Goal: Task Accomplishment & Management: Complete application form

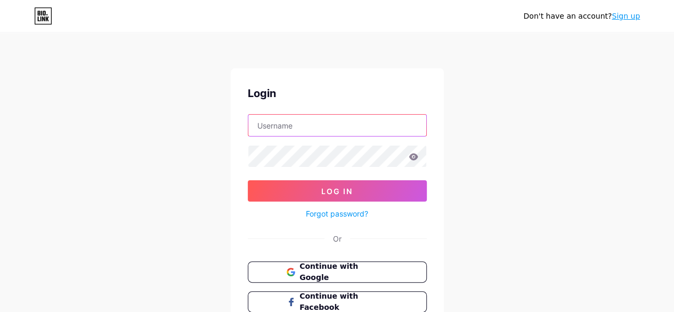
click at [266, 123] on input "text" at bounding box center [337, 125] width 178 height 21
type input "sharletjoanson"
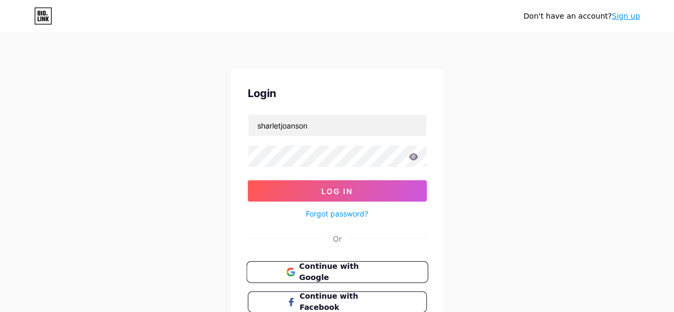
click at [326, 268] on span "Continue with Google" at bounding box center [343, 271] width 89 height 23
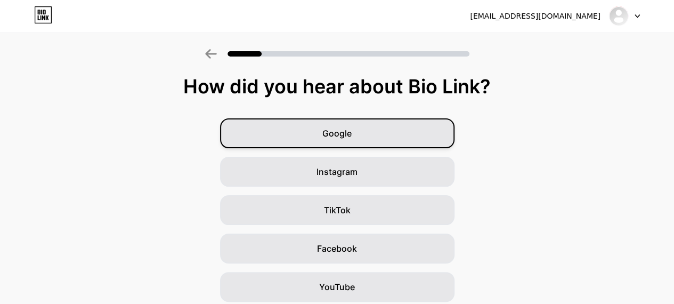
click at [341, 130] on span "Google" at bounding box center [336, 133] width 29 height 13
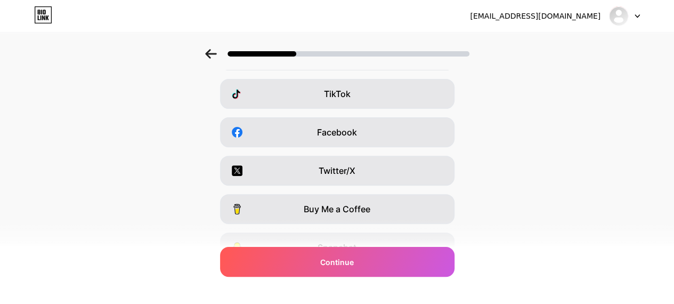
scroll to position [209, 0]
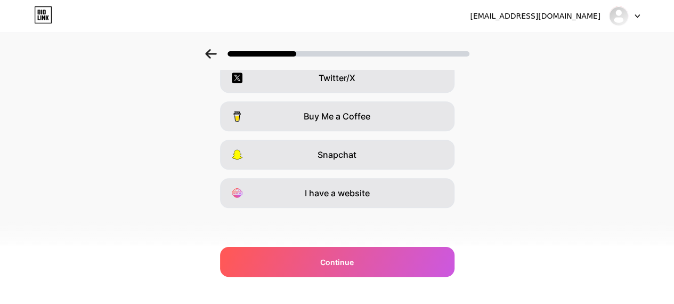
click at [214, 52] on icon at bounding box center [211, 54] width 12 height 10
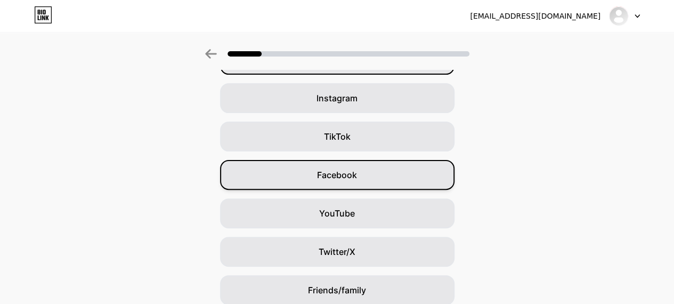
scroll to position [156, 0]
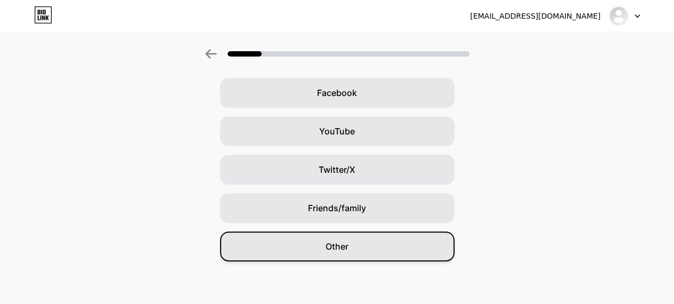
click at [346, 250] on span "Other" at bounding box center [336, 246] width 23 height 13
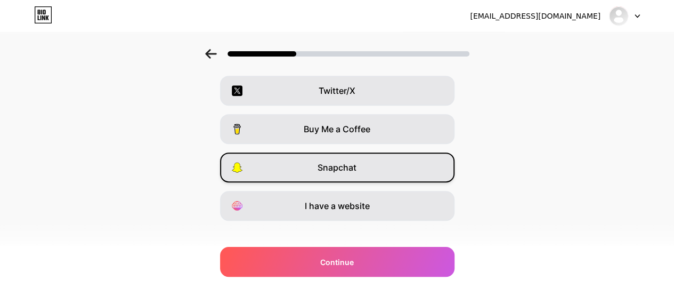
scroll to position [209, 0]
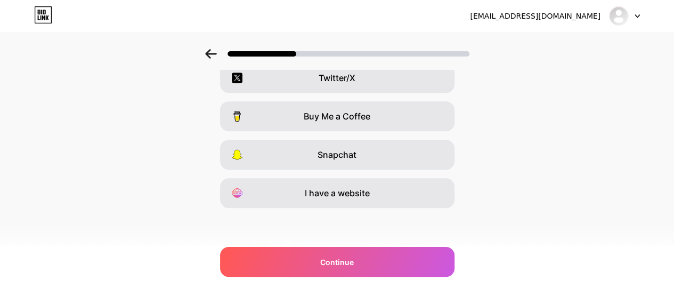
click at [210, 48] on div at bounding box center [337, 50] width 674 height 37
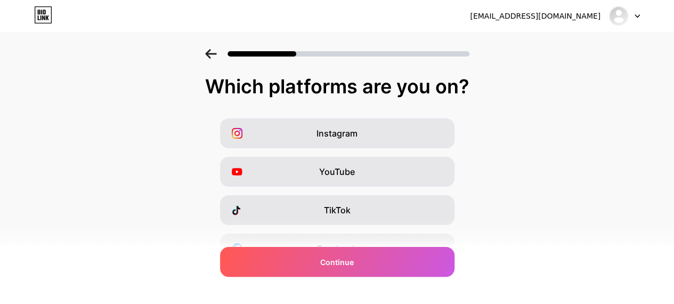
click at [217, 56] on icon at bounding box center [211, 54] width 12 height 10
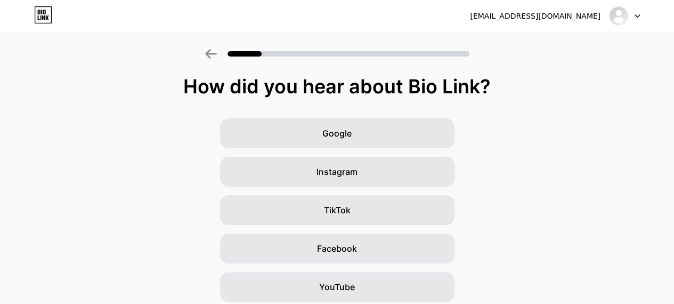
click at [212, 52] on icon at bounding box center [210, 54] width 11 height 10
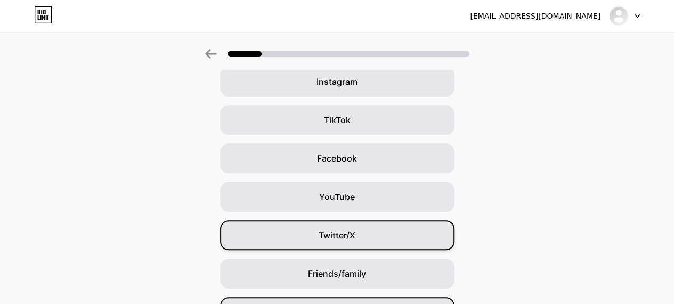
scroll to position [156, 0]
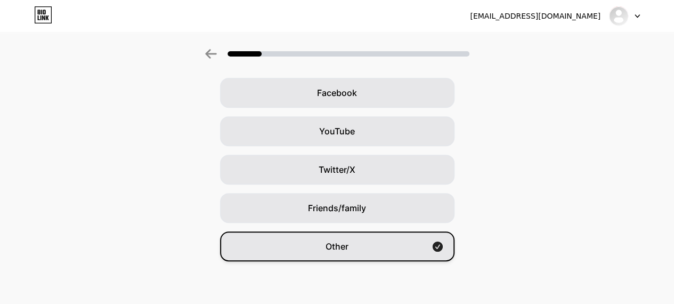
click at [348, 244] on span "Other" at bounding box center [336, 246] width 23 height 13
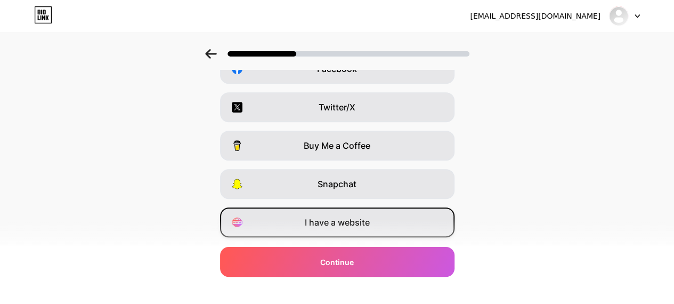
scroll to position [209, 0]
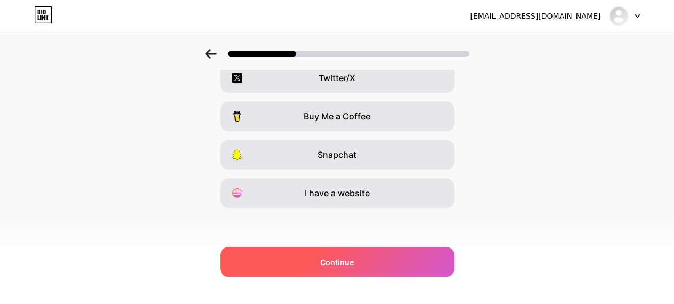
click at [338, 256] on span "Continue" at bounding box center [337, 261] width 34 height 11
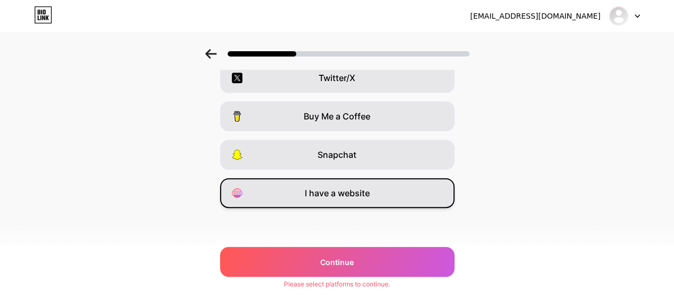
click at [359, 193] on span "I have a website" at bounding box center [337, 192] width 65 height 13
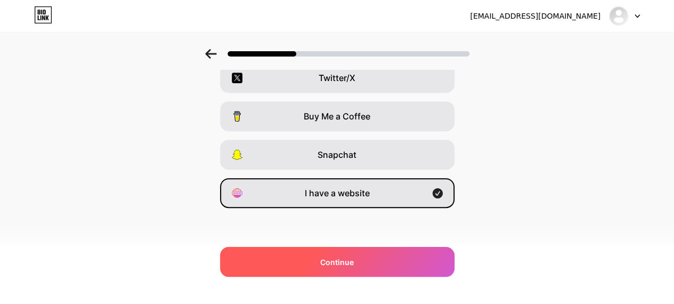
click at [346, 259] on span "Continue" at bounding box center [337, 261] width 34 height 11
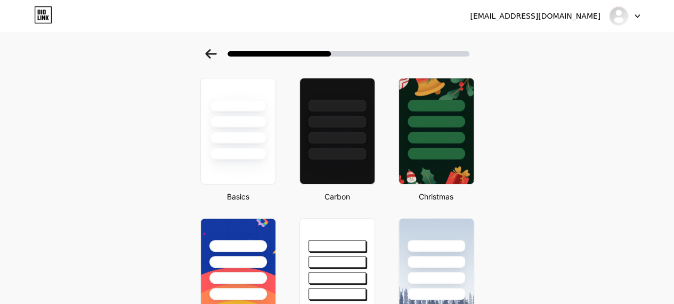
scroll to position [0, 0]
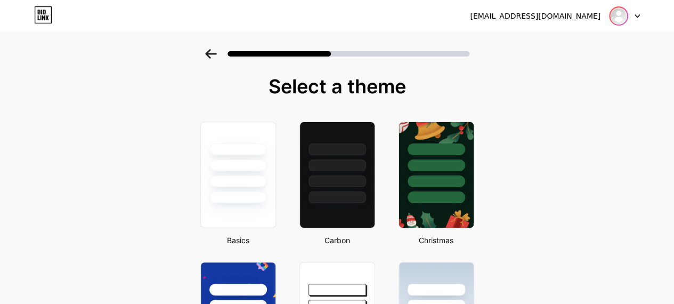
click at [613, 9] on img at bounding box center [618, 15] width 17 height 17
click at [540, 15] on div "[EMAIL_ADDRESS][DOMAIN_NAME]" at bounding box center [535, 16] width 130 height 11
click at [216, 54] on icon at bounding box center [210, 54] width 11 height 10
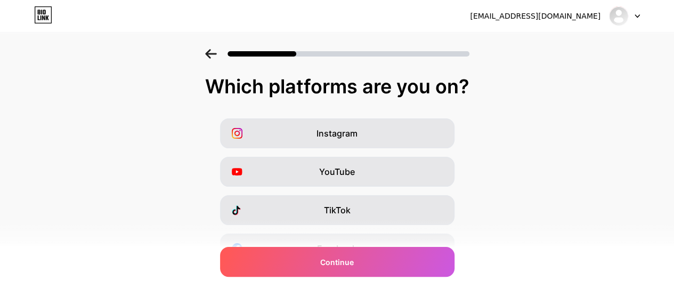
click at [216, 54] on icon at bounding box center [210, 54] width 11 height 10
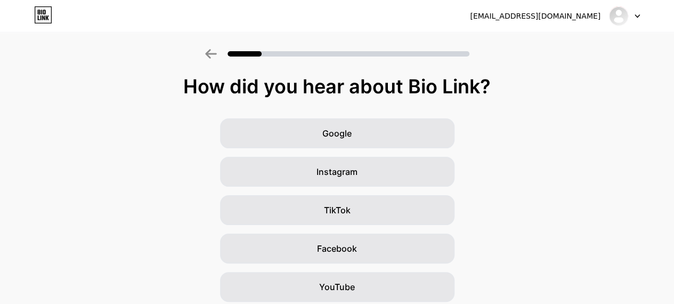
click at [216, 54] on icon at bounding box center [210, 54] width 11 height 10
click at [211, 58] on icon at bounding box center [211, 54] width 12 height 10
click at [211, 50] on icon at bounding box center [211, 54] width 12 height 10
click at [211, 52] on icon at bounding box center [210, 54] width 11 height 10
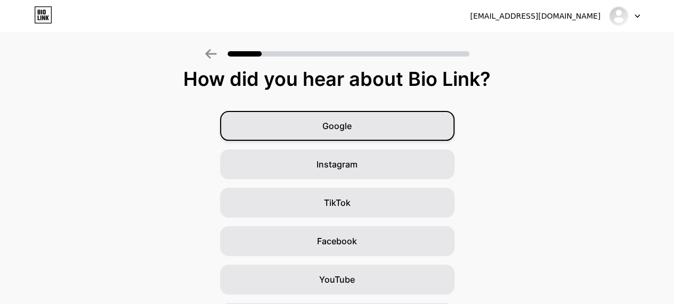
scroll to position [53, 0]
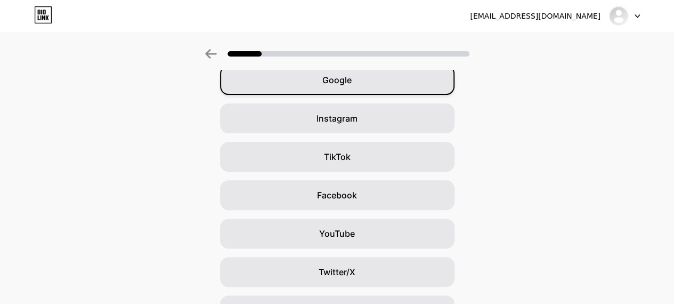
click at [376, 78] on div "Google" at bounding box center [337, 80] width 234 height 30
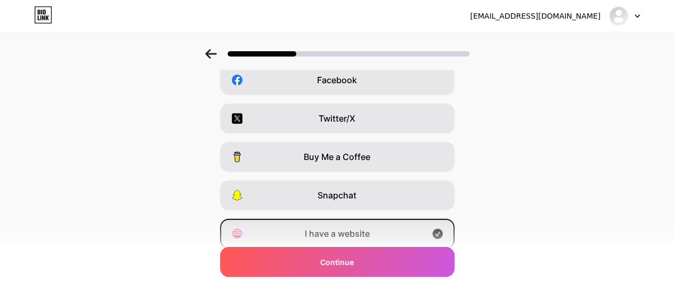
scroll to position [209, 0]
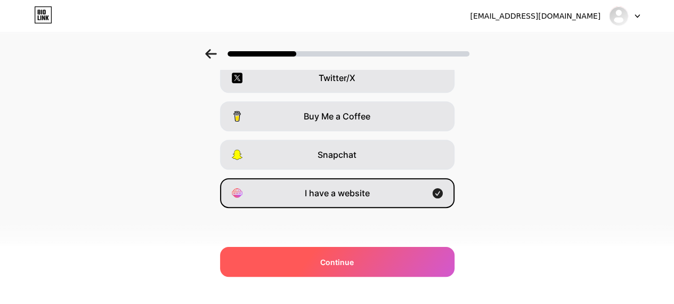
click at [338, 254] on div "Continue" at bounding box center [337, 262] width 234 height 30
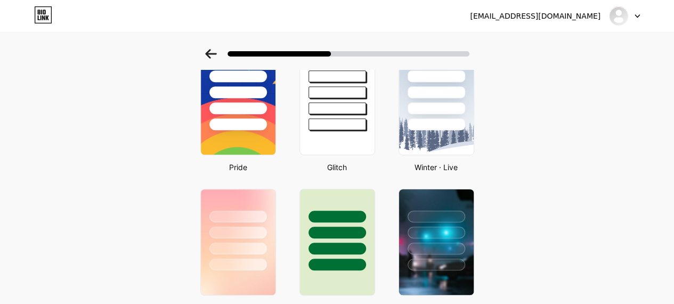
scroll to position [0, 0]
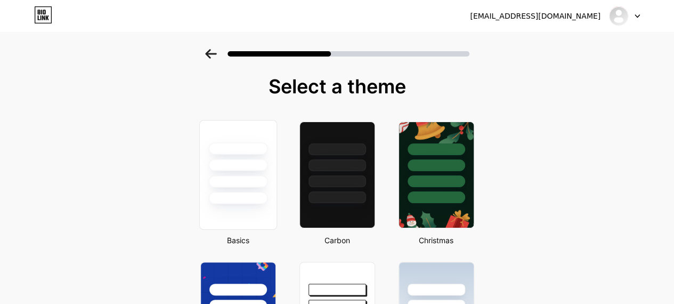
click at [241, 149] on div at bounding box center [237, 148] width 59 height 12
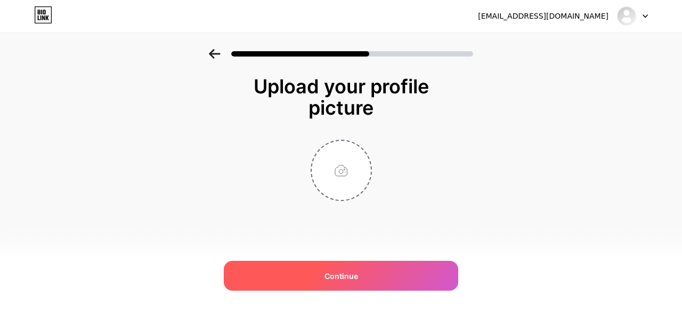
click at [336, 264] on div "Continue" at bounding box center [341, 275] width 234 height 30
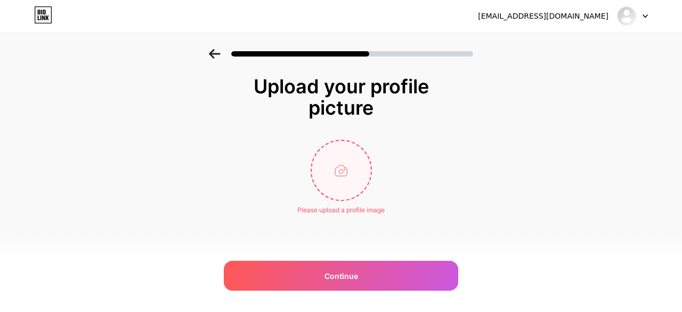
click at [333, 161] on input "file" at bounding box center [341, 170] width 59 height 59
type input "C:\fakepath\istockphoto-1587604256-612x612.jpg"
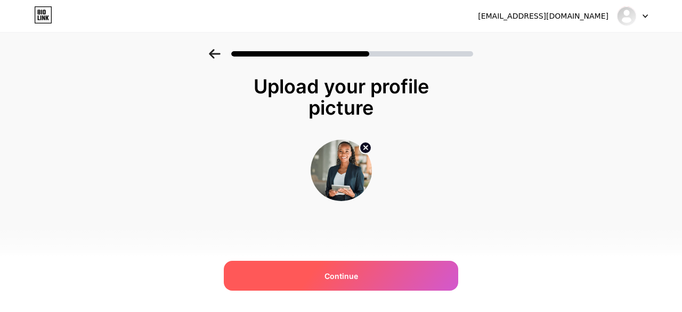
click at [343, 274] on span "Continue" at bounding box center [341, 275] width 34 height 11
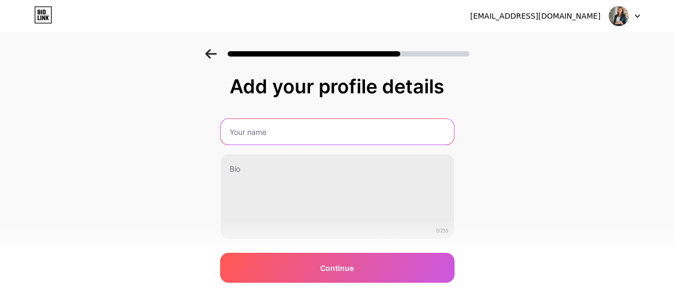
click at [264, 136] on input "text" at bounding box center [337, 132] width 233 height 26
type input "[PERSON_NAME]"
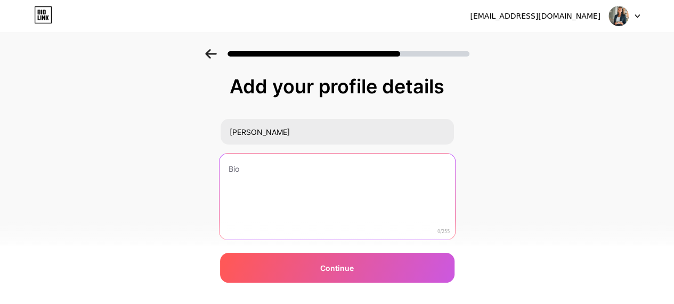
click at [248, 165] on textarea at bounding box center [336, 196] width 235 height 87
paste textarea "Hello, I’m [PERSON_NAME] a content writer with more than 5 years of expertise i…"
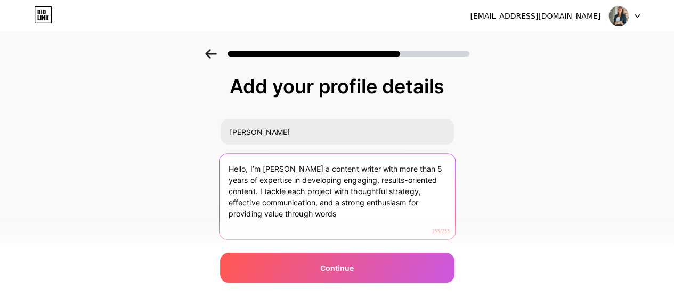
drag, startPoint x: 299, startPoint y: 169, endPoint x: 267, endPoint y: 169, distance: 32.0
click at [267, 169] on textarea "Hello, I’m [PERSON_NAME] a content writer with more than 5 years of expertise i…" at bounding box center [336, 196] width 235 height 87
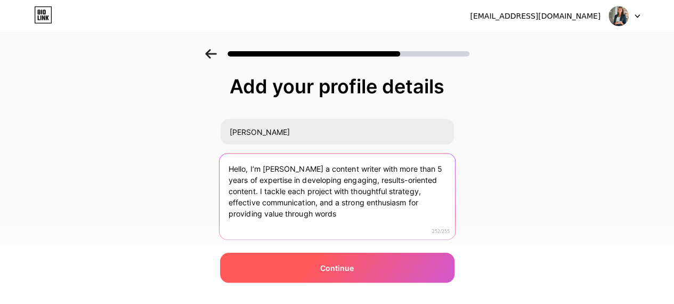
type textarea "Hello, I’m [PERSON_NAME] a content writer with more than 5 years of expertise i…"
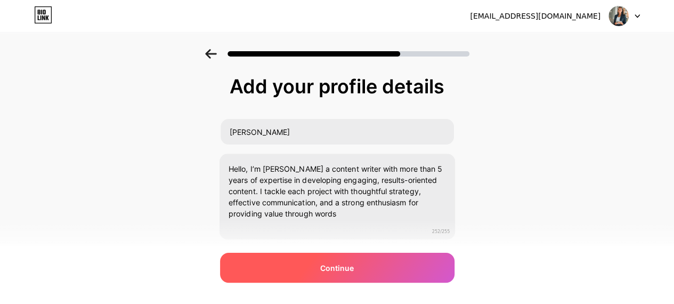
click at [354, 265] on span "Continue" at bounding box center [337, 267] width 34 height 11
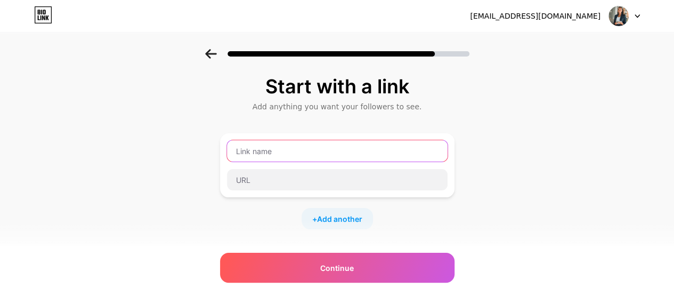
click at [254, 150] on input "text" at bounding box center [337, 150] width 221 height 21
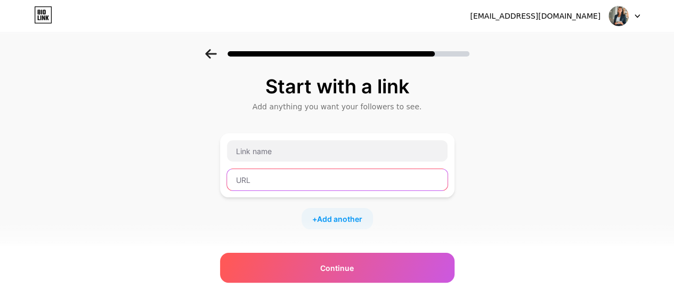
click at [250, 176] on input "text" at bounding box center [337, 179] width 221 height 21
click at [255, 175] on input "text" at bounding box center [337, 179] width 221 height 21
paste input "[URL][DOMAIN_NAME]"
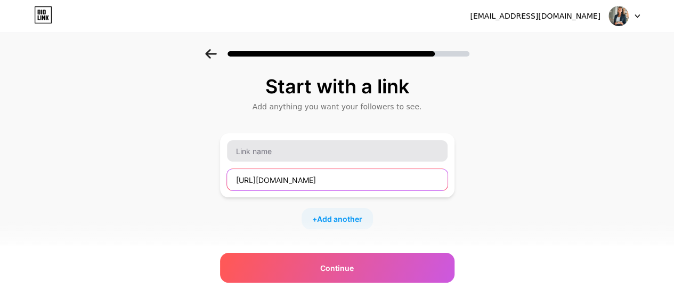
type input "[URL][DOMAIN_NAME]"
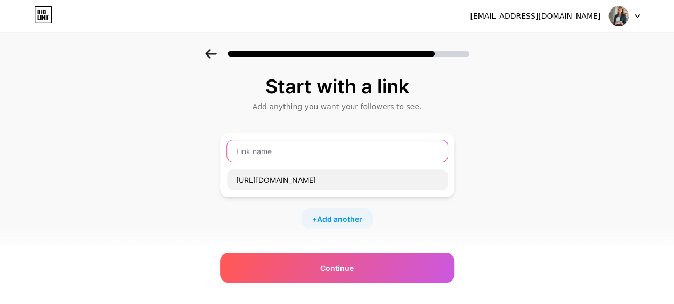
click at [256, 153] on input "text" at bounding box center [337, 150] width 221 height 21
click at [250, 148] on input "text" at bounding box center [337, 150] width 221 height 21
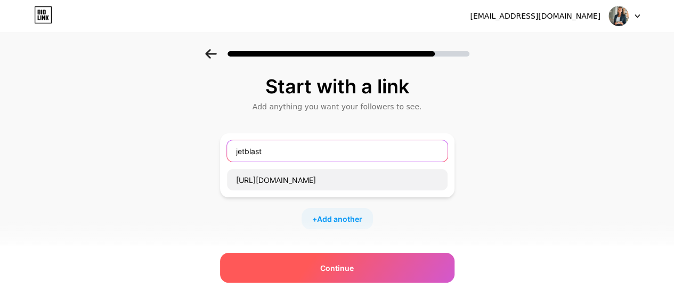
type input "jetblast"
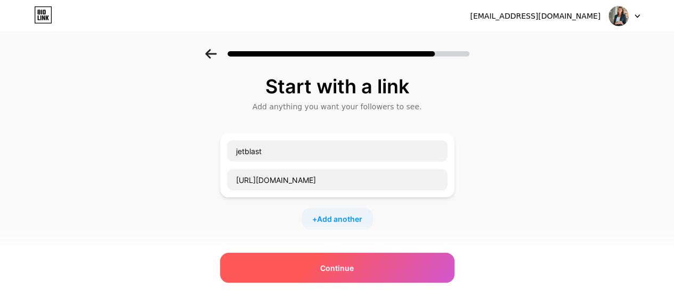
click at [342, 260] on div "Continue" at bounding box center [337, 267] width 234 height 30
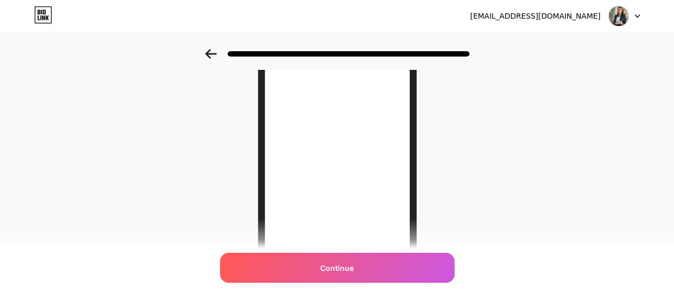
scroll to position [160, 0]
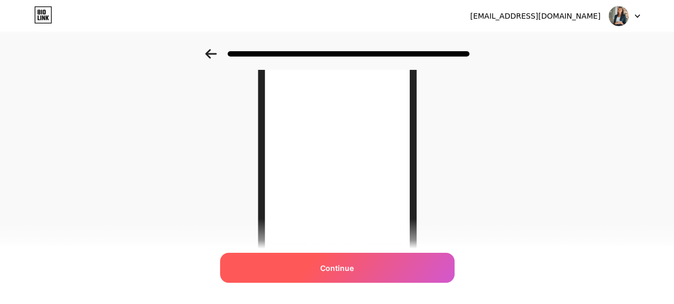
click at [345, 266] on span "Continue" at bounding box center [337, 267] width 34 height 11
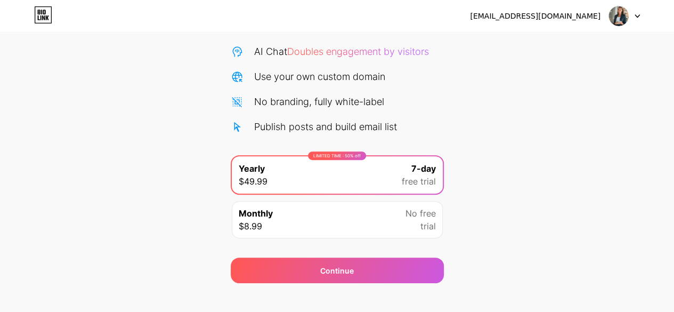
scroll to position [107, 0]
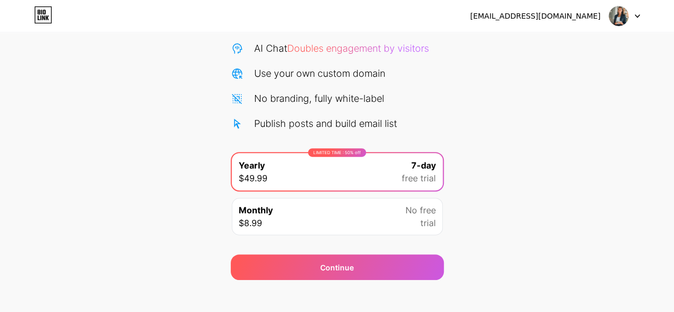
click at [294, 223] on div "Monthly $8.99 No free trial" at bounding box center [337, 216] width 211 height 37
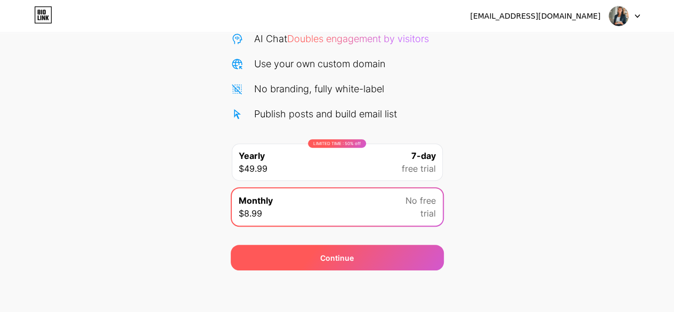
scroll to position [116, 0]
click at [339, 258] on span "Continue" at bounding box center [337, 257] width 34 height 11
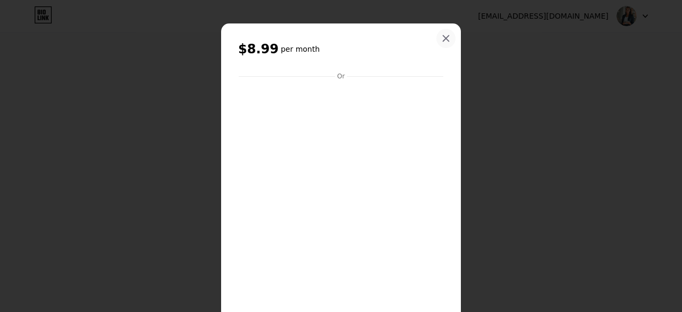
click at [442, 36] on icon at bounding box center [446, 38] width 9 height 9
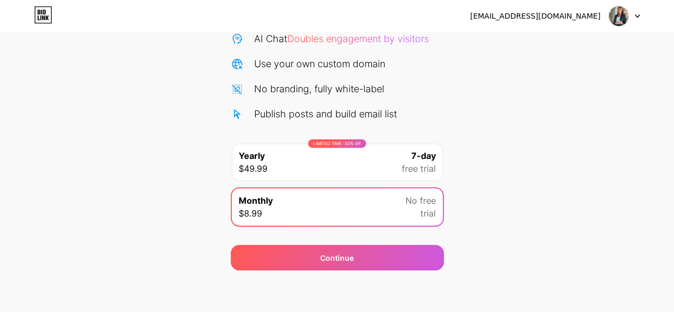
click at [388, 161] on div "LIMITED TIME : 50% off Yearly $49.99 7-day free trial" at bounding box center [337, 161] width 211 height 37
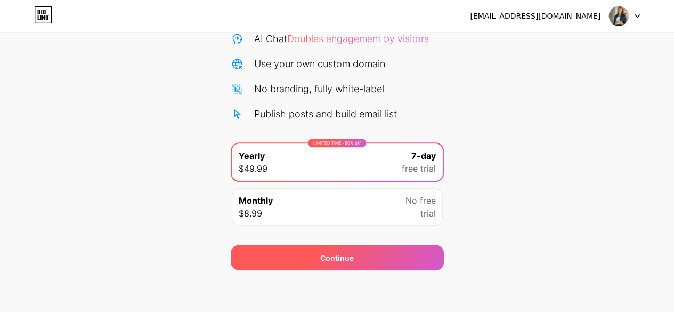
click at [385, 251] on div "Continue" at bounding box center [337, 257] width 213 height 26
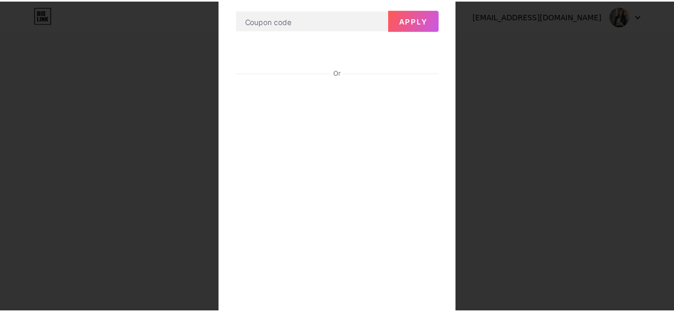
scroll to position [0, 0]
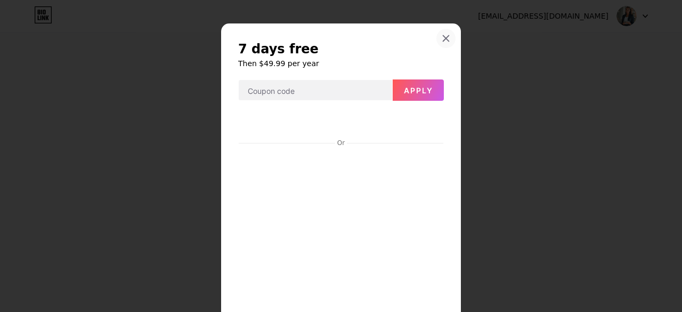
click at [437, 38] on div at bounding box center [445, 38] width 19 height 19
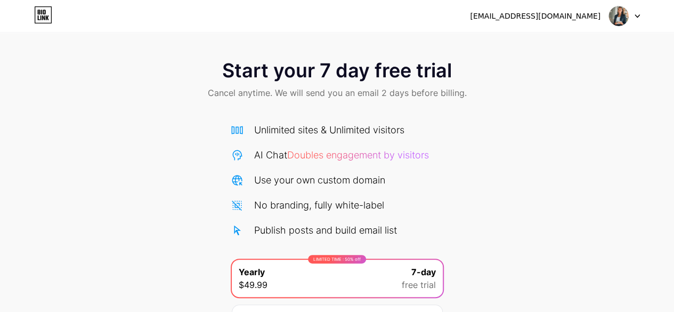
click at [623, 22] on img at bounding box center [618, 16] width 20 height 20
click at [619, 14] on img at bounding box center [618, 16] width 20 height 20
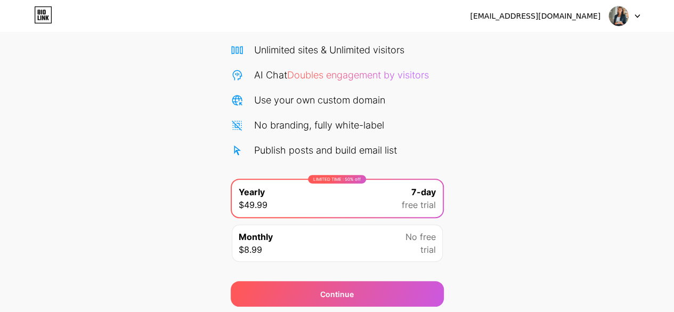
scroll to position [63, 0]
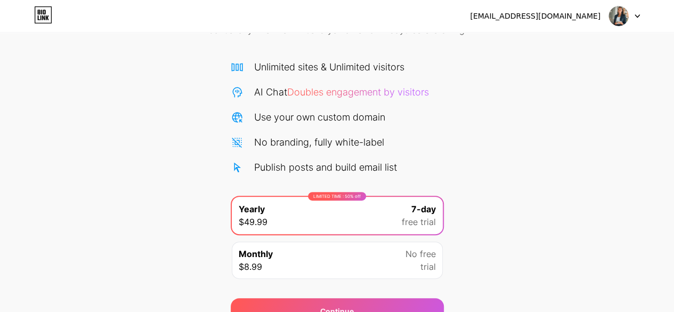
click at [634, 14] on div at bounding box center [624, 15] width 31 height 19
click at [607, 8] on div "[EMAIL_ADDRESS][DOMAIN_NAME]" at bounding box center [555, 15] width 170 height 19
drag, startPoint x: 565, startPoint y: 17, endPoint x: 554, endPoint y: 18, distance: 10.2
click at [563, 17] on div "[EMAIL_ADDRESS][DOMAIN_NAME]" at bounding box center [535, 16] width 130 height 11
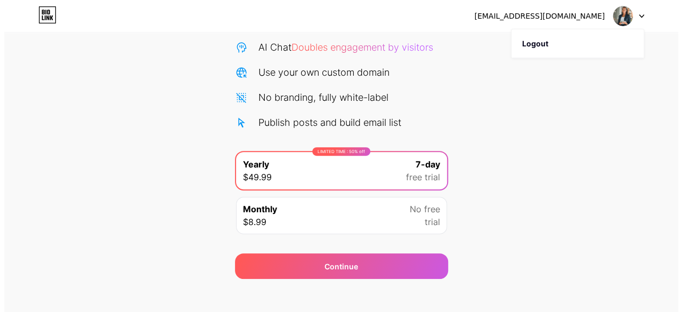
scroll to position [116, 0]
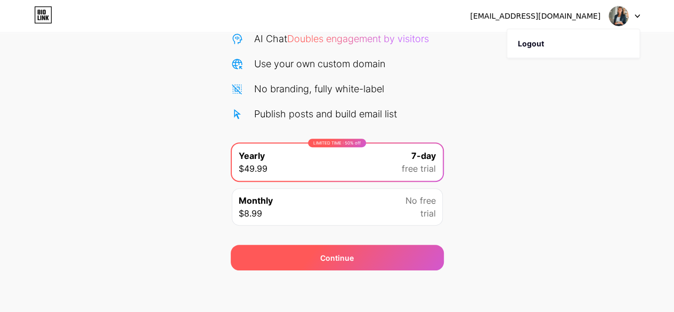
click at [357, 262] on div "Continue" at bounding box center [337, 257] width 213 height 26
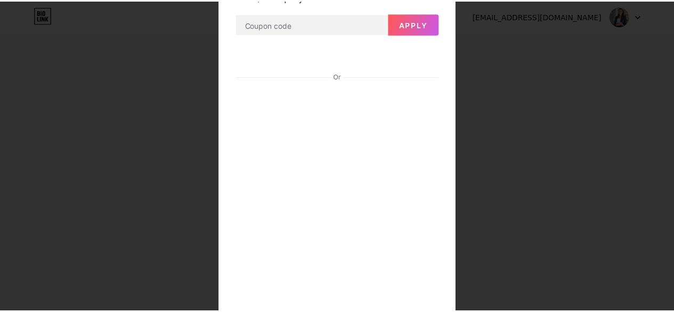
scroll to position [0, 0]
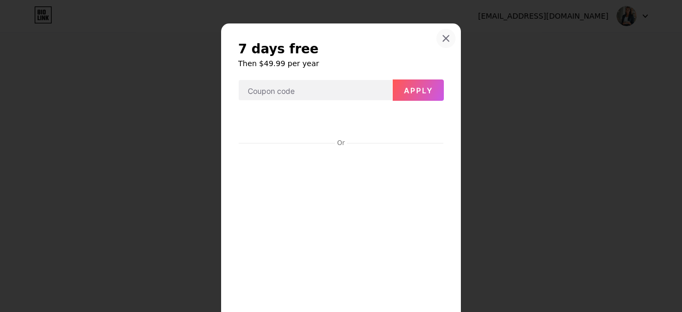
click at [443, 33] on div at bounding box center [445, 38] width 19 height 19
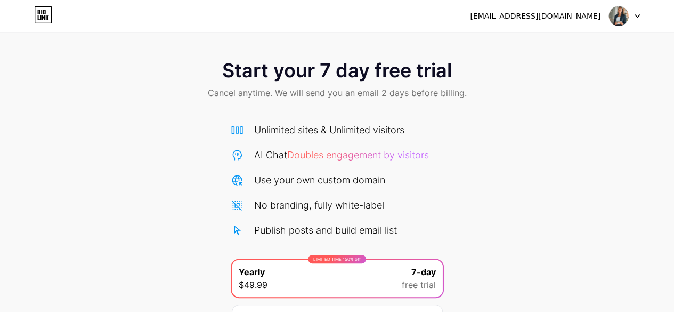
click at [42, 14] on icon at bounding box center [41, 12] width 1 height 5
click at [38, 14] on icon at bounding box center [39, 12] width 3 height 5
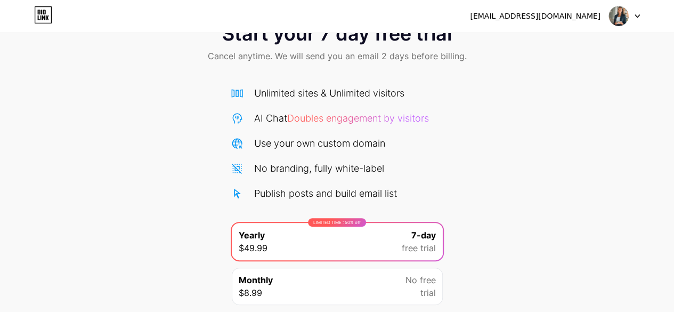
scroll to position [53, 0]
